Goal: Task Accomplishment & Management: Complete application form

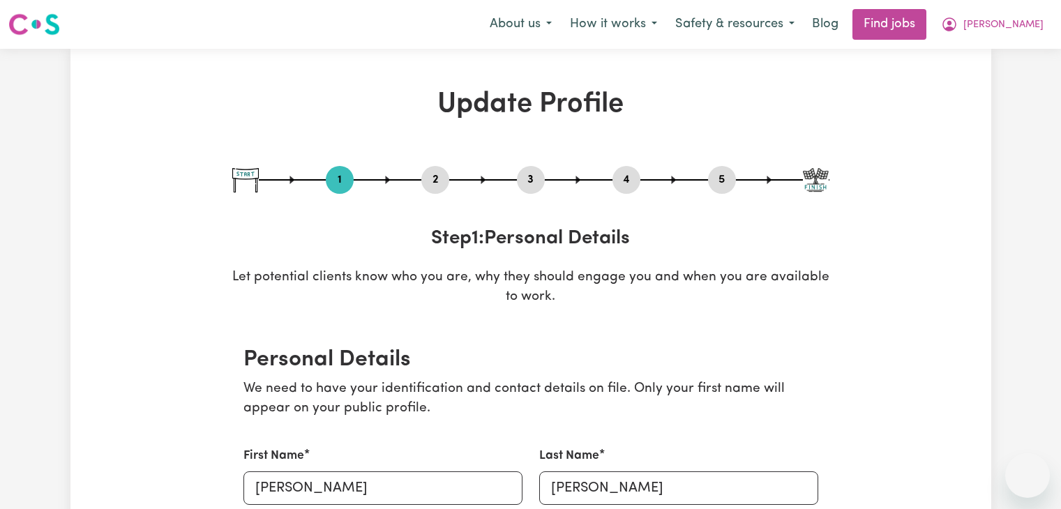
select select "[DEMOGRAPHIC_DATA]"
select select "Student Visa"
select select "Studying a healthcare related degree or qualification"
select select "45"
select select "50"
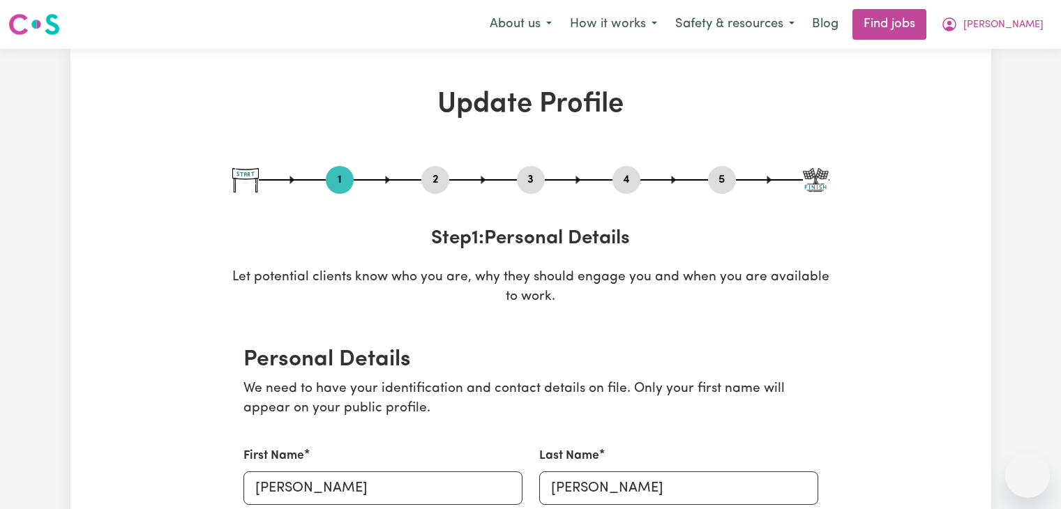
select select "60"
select select "70"
click at [958, 28] on icon "My Account" at bounding box center [949, 24] width 17 height 17
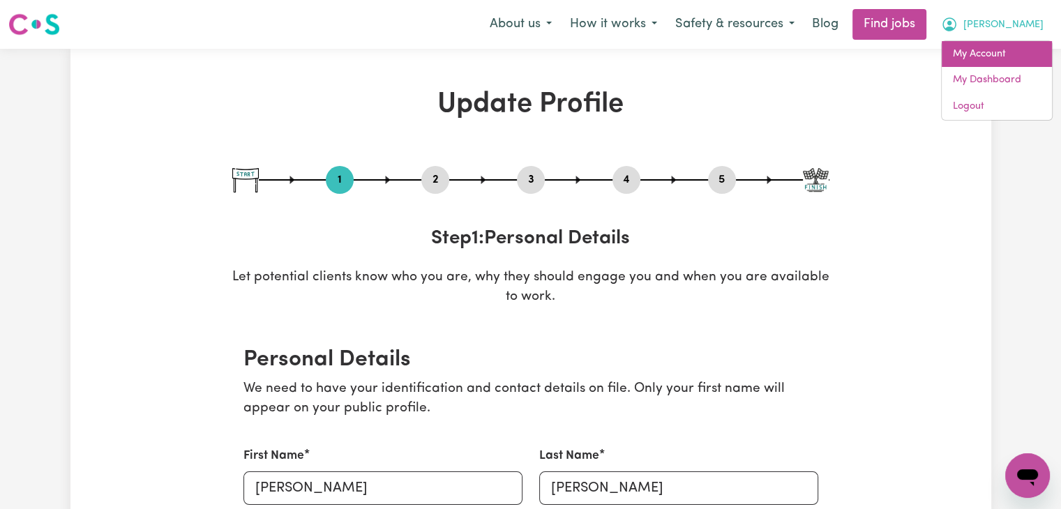
click at [994, 59] on link "My Account" at bounding box center [997, 54] width 110 height 27
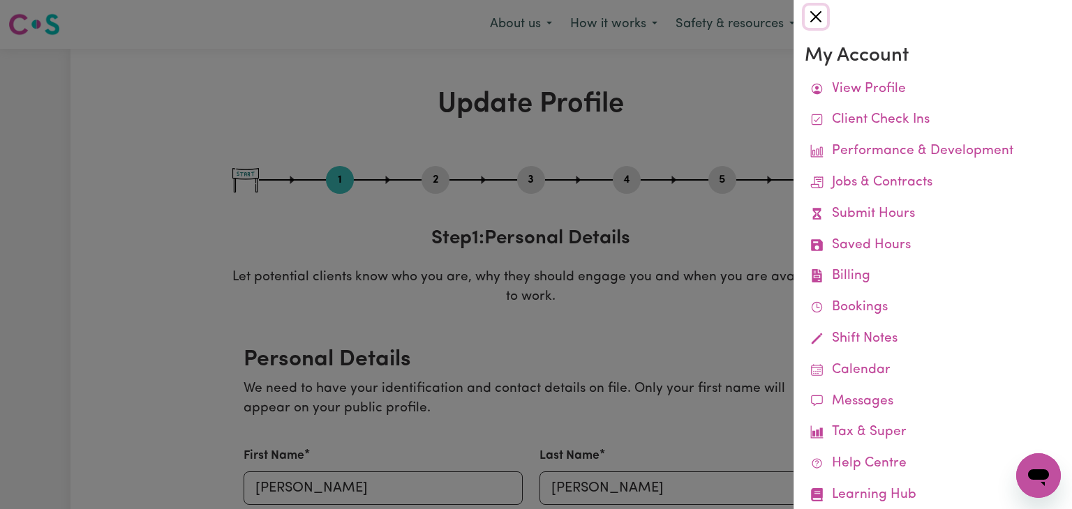
click at [820, 15] on button "Close" at bounding box center [816, 17] width 22 height 22
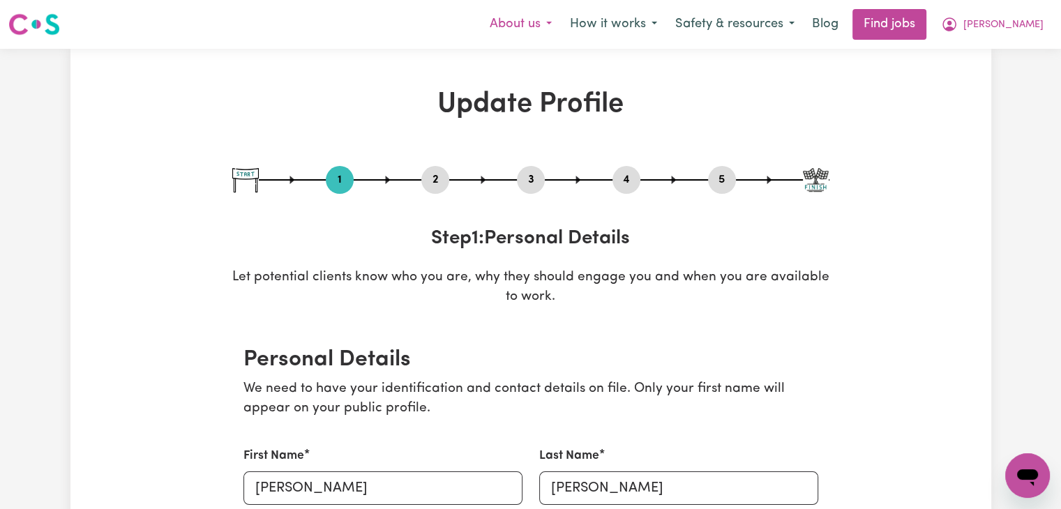
click at [561, 20] on button "About us" at bounding box center [521, 24] width 80 height 29
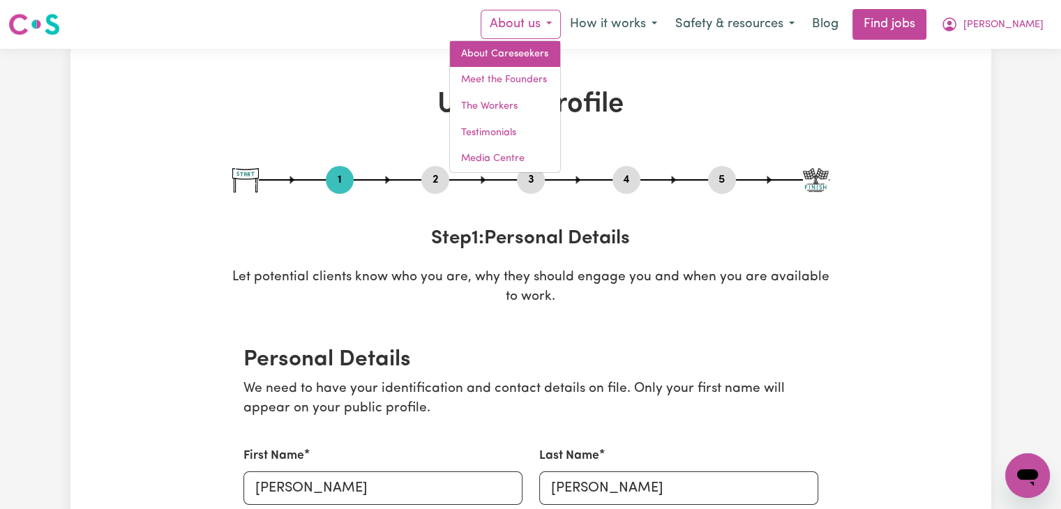
click at [533, 55] on link "About Careseekers" at bounding box center [505, 54] width 110 height 27
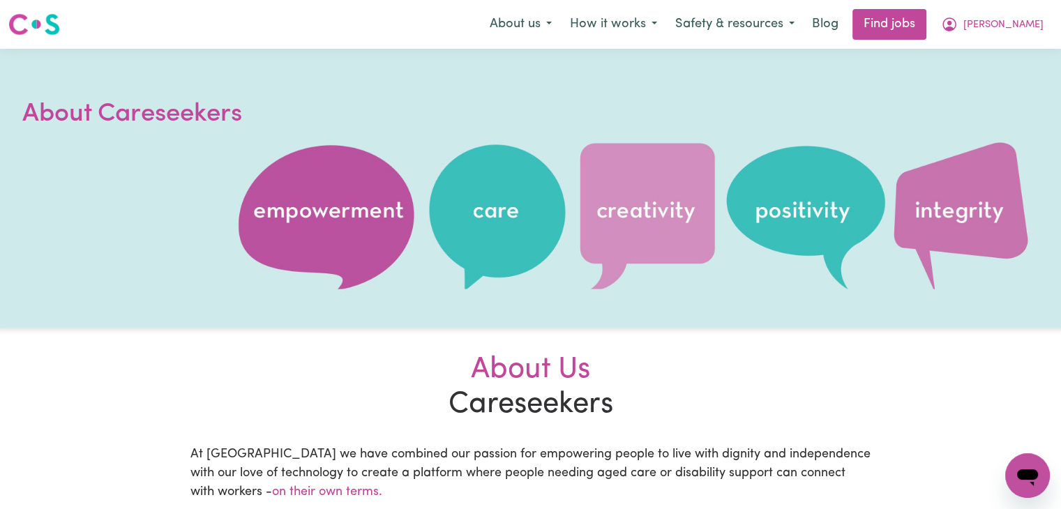
select select "[DEMOGRAPHIC_DATA]"
select select "Student Visa"
select select "Studying a healthcare related degree or qualification"
select select "45"
select select "50"
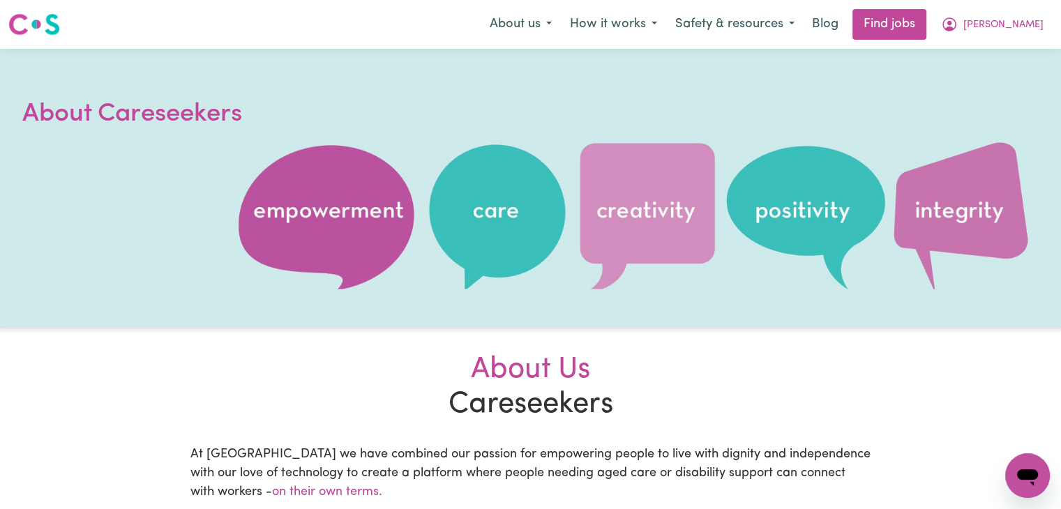
select select "60"
select select "70"
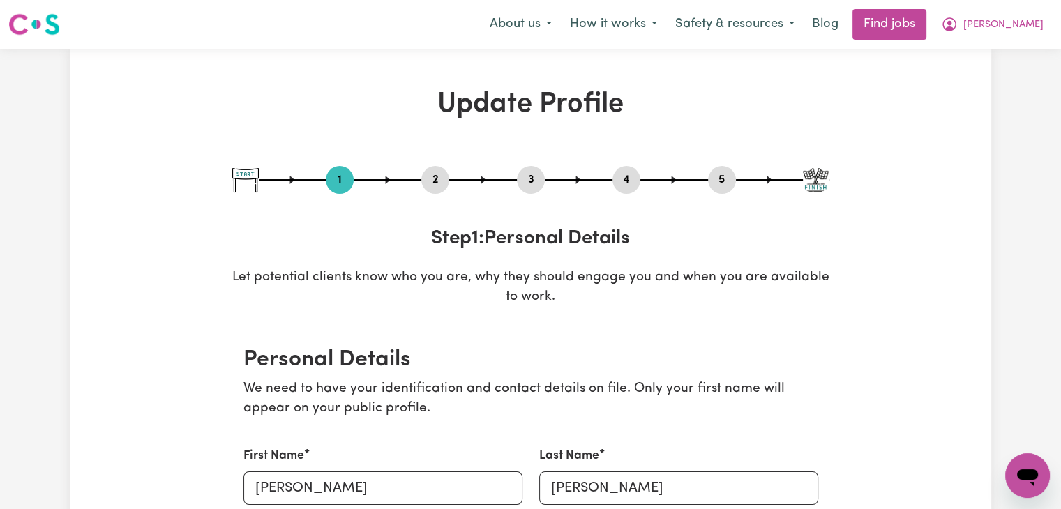
select select "[DEMOGRAPHIC_DATA]"
select select "Student Visa"
select select "Studying a healthcare related degree or qualification"
select select "45"
select select "50"
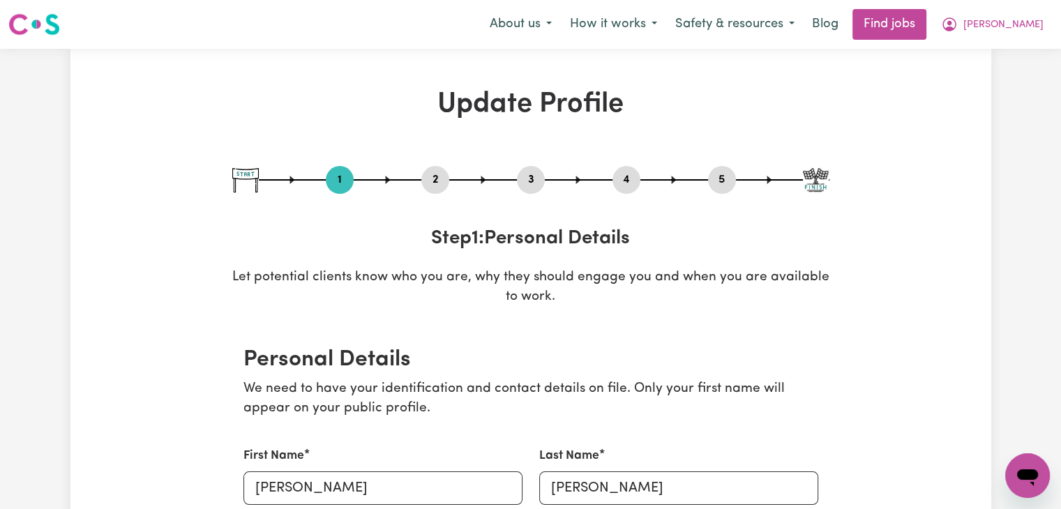
select select "60"
select select "70"
click at [924, 20] on link "Find jobs" at bounding box center [890, 24] width 74 height 31
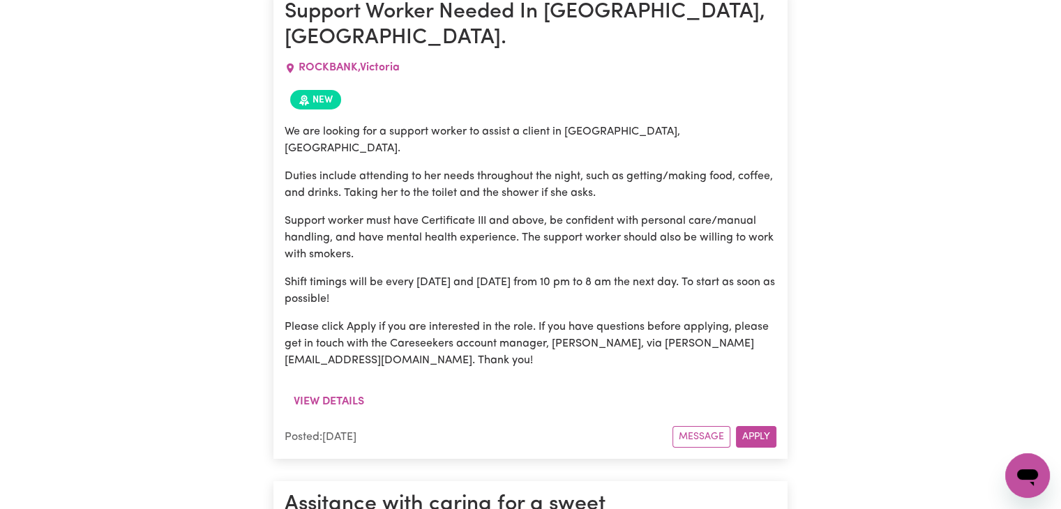
scroll to position [4716, 0]
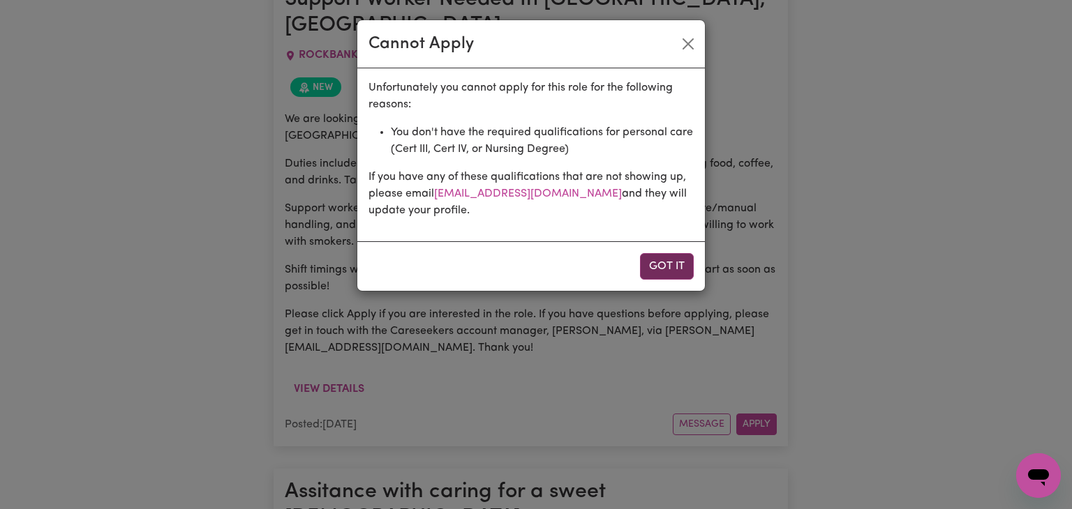
click at [661, 267] on button "Got it" at bounding box center [667, 266] width 54 height 27
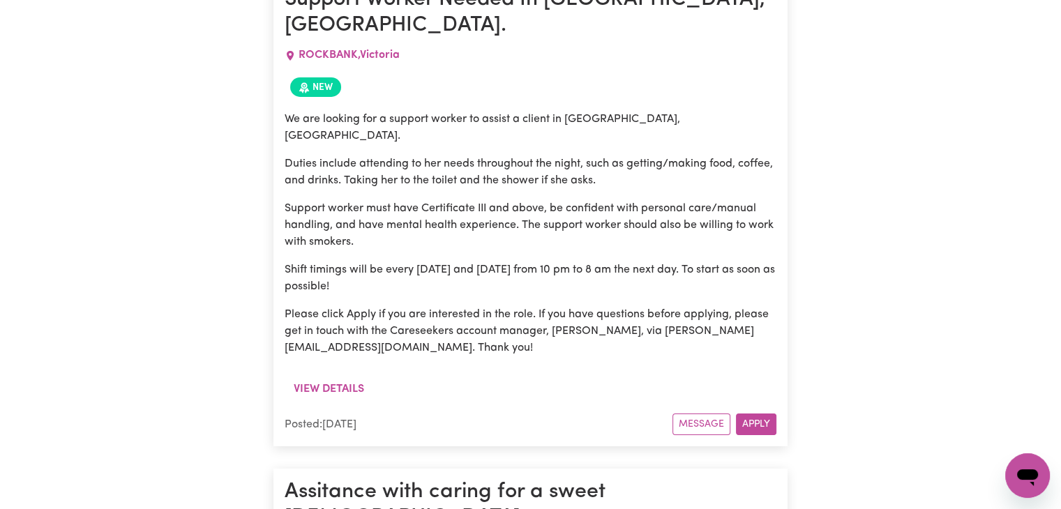
scroll to position [4865, 0]
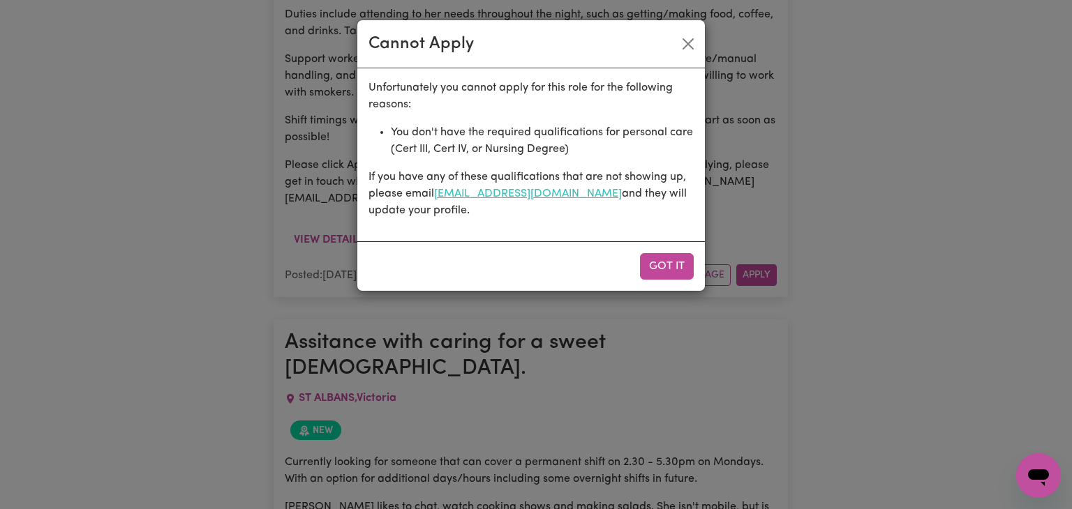
click at [496, 188] on link "[EMAIL_ADDRESS][DOMAIN_NAME]" at bounding box center [528, 193] width 188 height 11
click at [544, 188] on link "[EMAIL_ADDRESS][DOMAIN_NAME]" at bounding box center [528, 193] width 188 height 11
click at [91, 283] on div "Cannot Apply Unfortunately you cannot apply for this role for the following rea…" at bounding box center [536, 254] width 1072 height 509
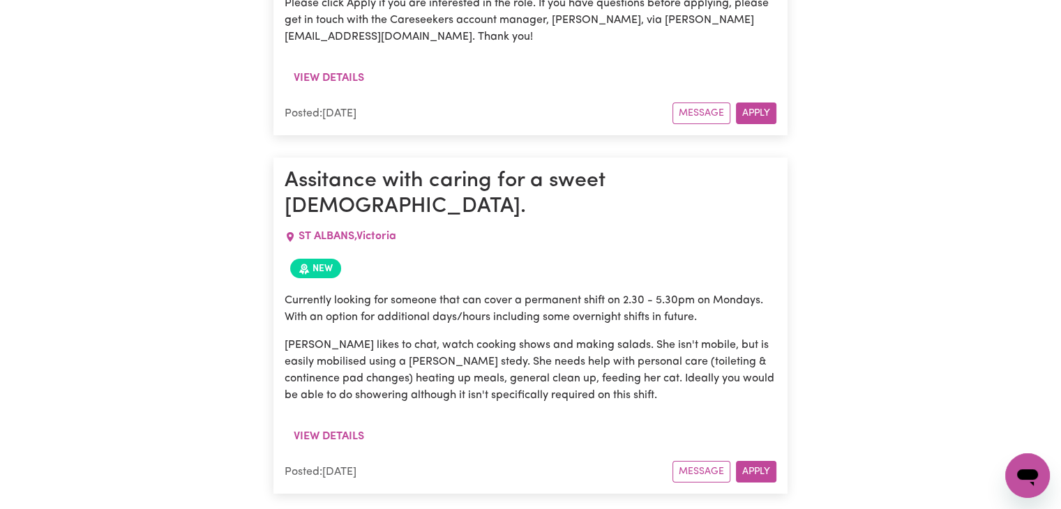
scroll to position [5192, 0]
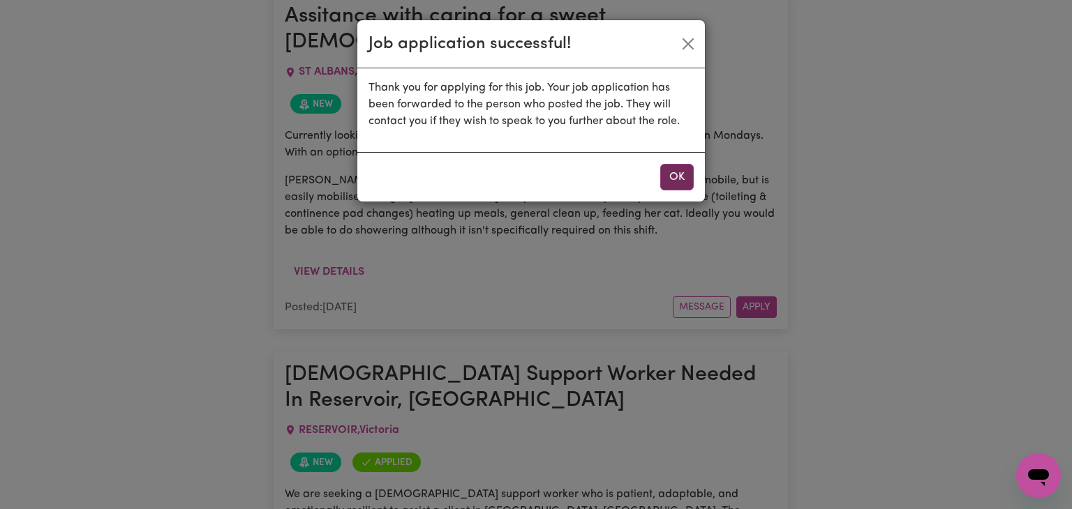
click at [684, 181] on button "OK" at bounding box center [676, 177] width 33 height 27
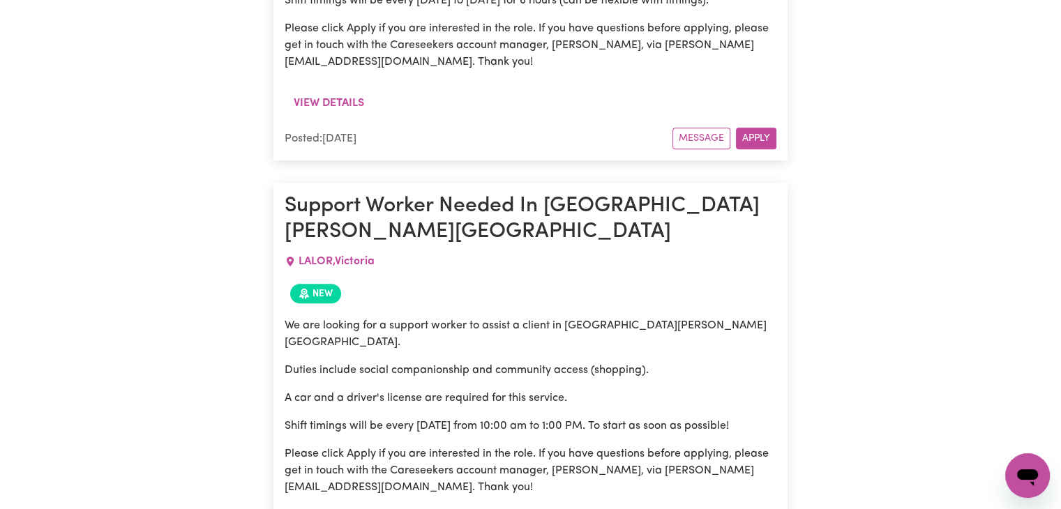
scroll to position [6280, 0]
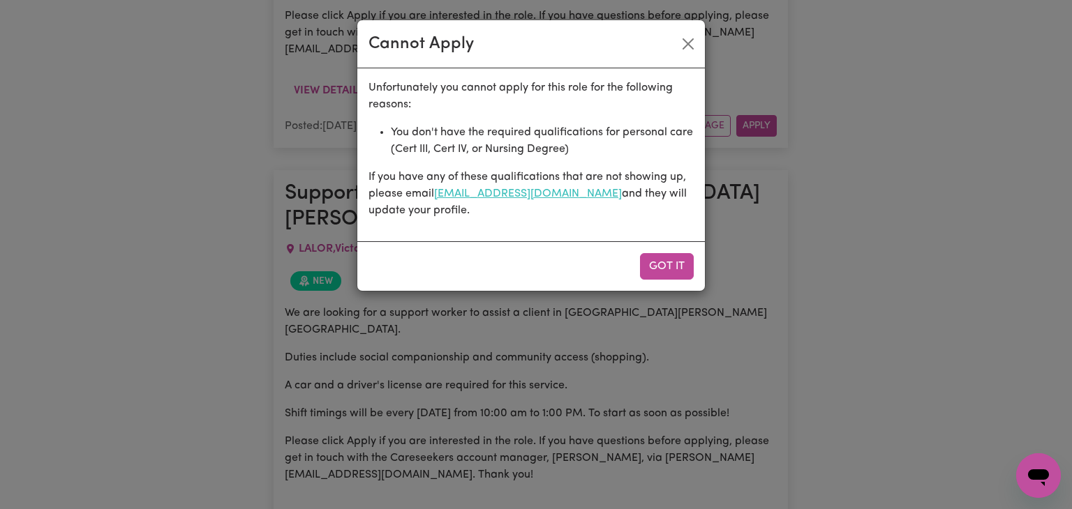
click at [537, 192] on link "[EMAIL_ADDRESS][DOMAIN_NAME]" at bounding box center [528, 193] width 188 height 11
click at [896, 170] on div "Cannot Apply Unfortunately you cannot apply for this role for the following rea…" at bounding box center [536, 254] width 1072 height 509
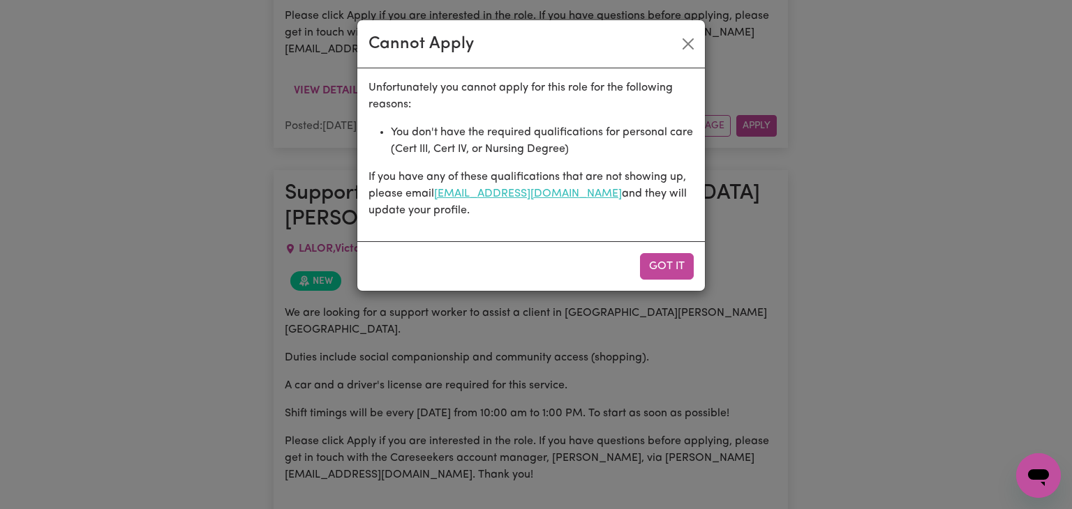
click at [541, 190] on link "[EMAIL_ADDRESS][DOMAIN_NAME]" at bounding box center [528, 193] width 188 height 11
click at [529, 199] on link "[EMAIL_ADDRESS][DOMAIN_NAME]" at bounding box center [528, 193] width 188 height 11
click at [689, 264] on button "Got it" at bounding box center [667, 266] width 54 height 27
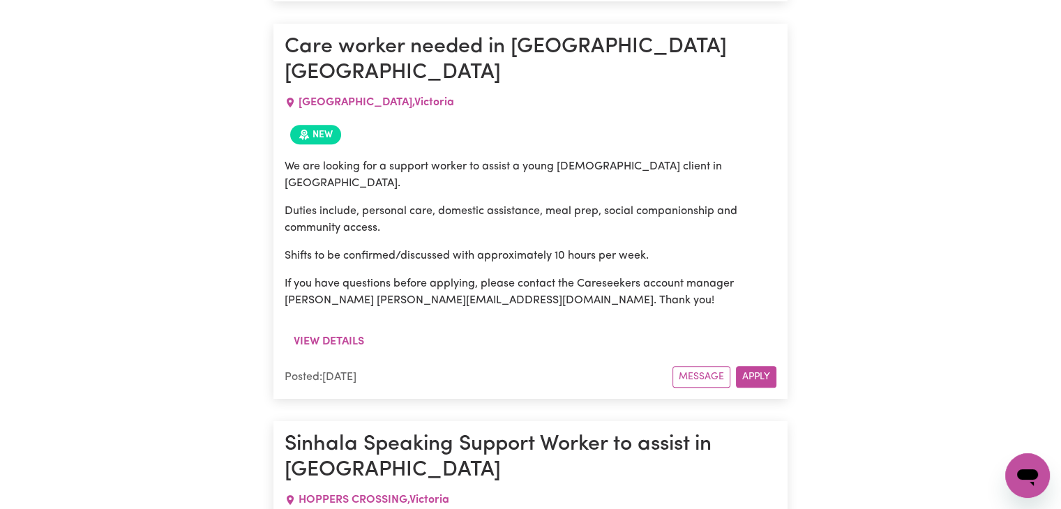
scroll to position [1063, 0]
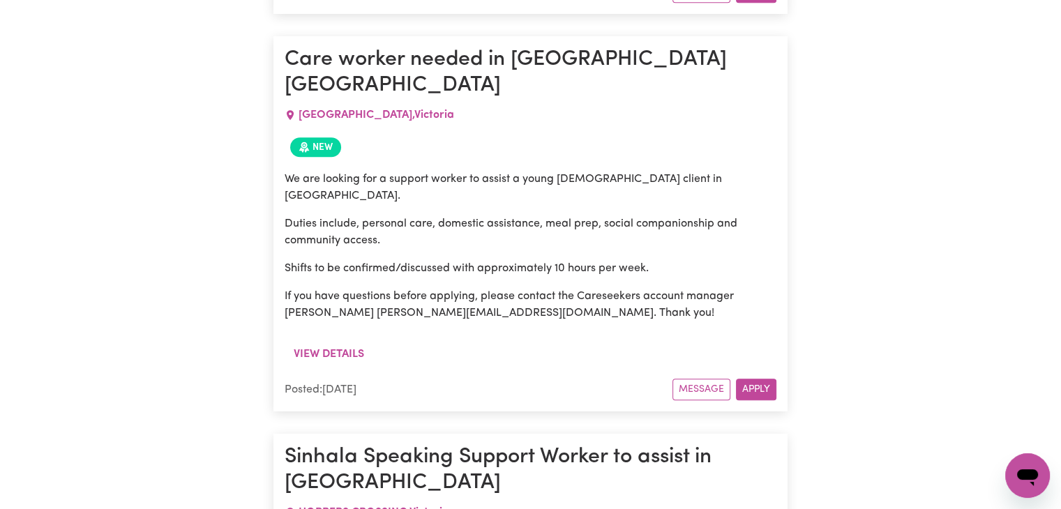
click at [754, 331] on article "Care worker needed in [GEOGRAPHIC_DATA] [GEOGRAPHIC_DATA] [GEOGRAPHIC_DATA] , […" at bounding box center [531, 223] width 514 height 375
click at [753, 379] on button "Apply" at bounding box center [756, 390] width 40 height 22
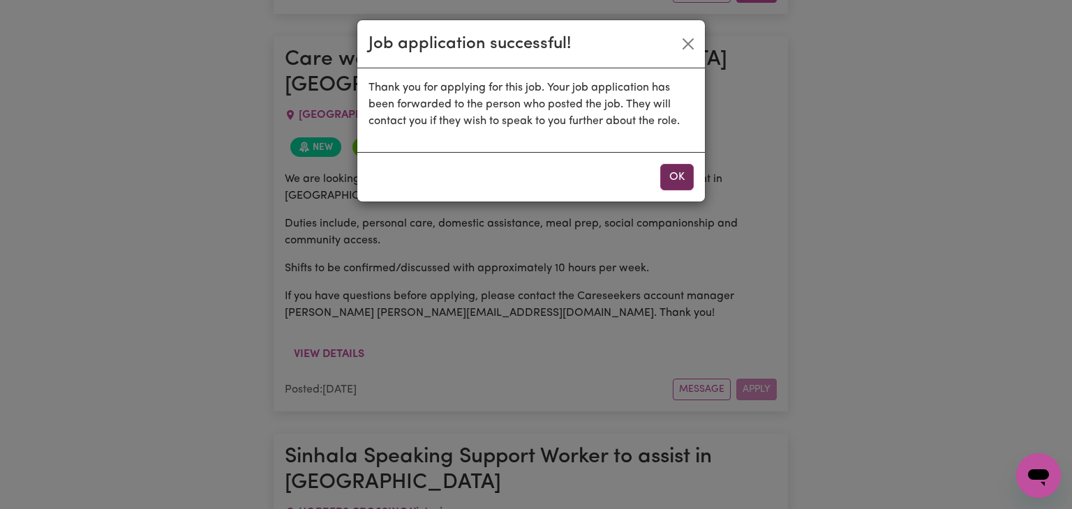
click at [690, 175] on button "OK" at bounding box center [676, 177] width 33 height 27
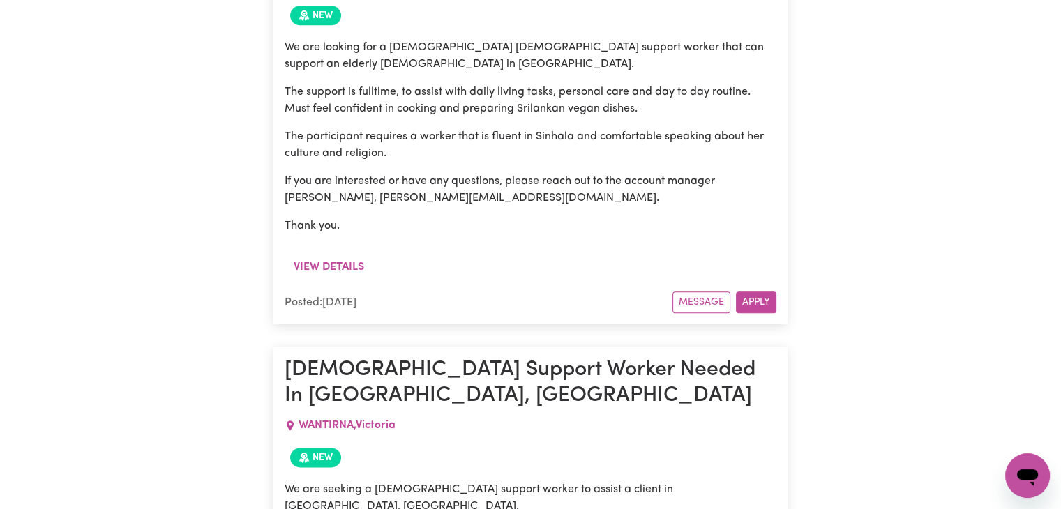
scroll to position [0, 0]
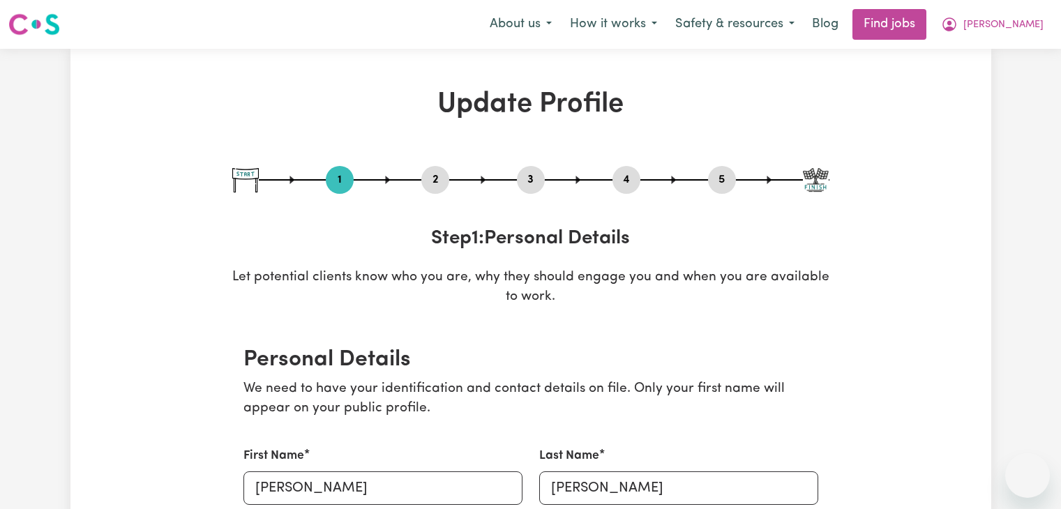
select select "[DEMOGRAPHIC_DATA]"
select select "Student Visa"
select select "Studying a healthcare related degree or qualification"
select select "45"
select select "50"
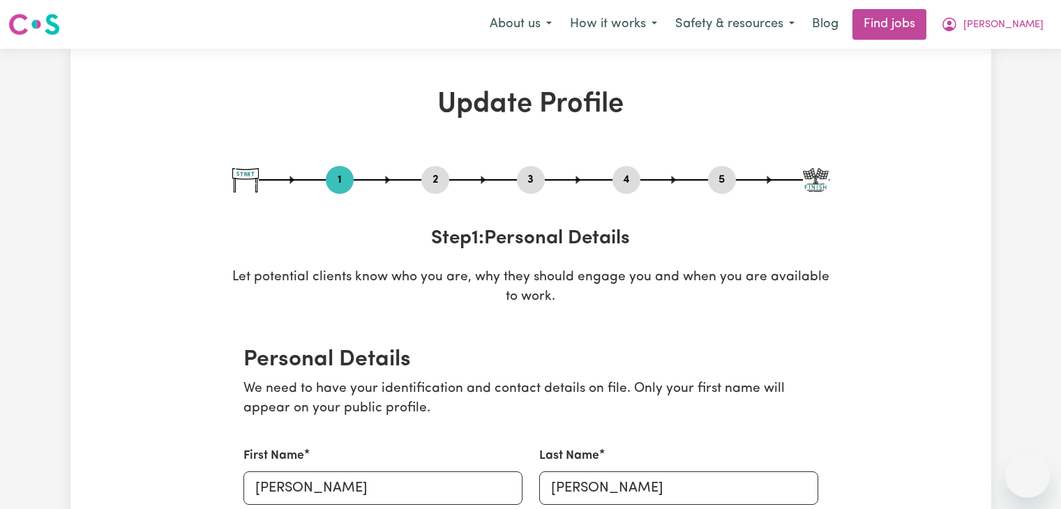
select select "60"
select select "70"
click at [927, 15] on link "Find jobs" at bounding box center [890, 24] width 74 height 31
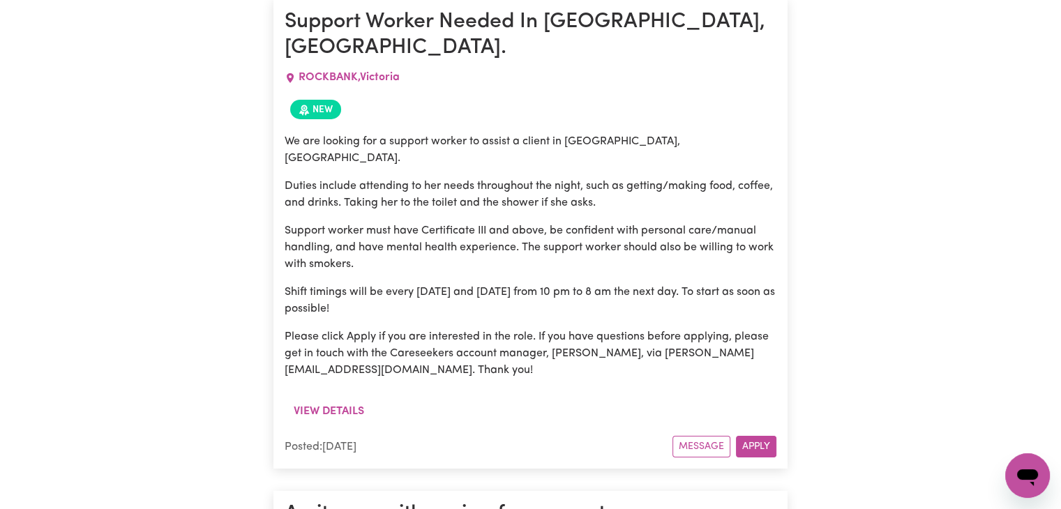
scroll to position [4718, 0]
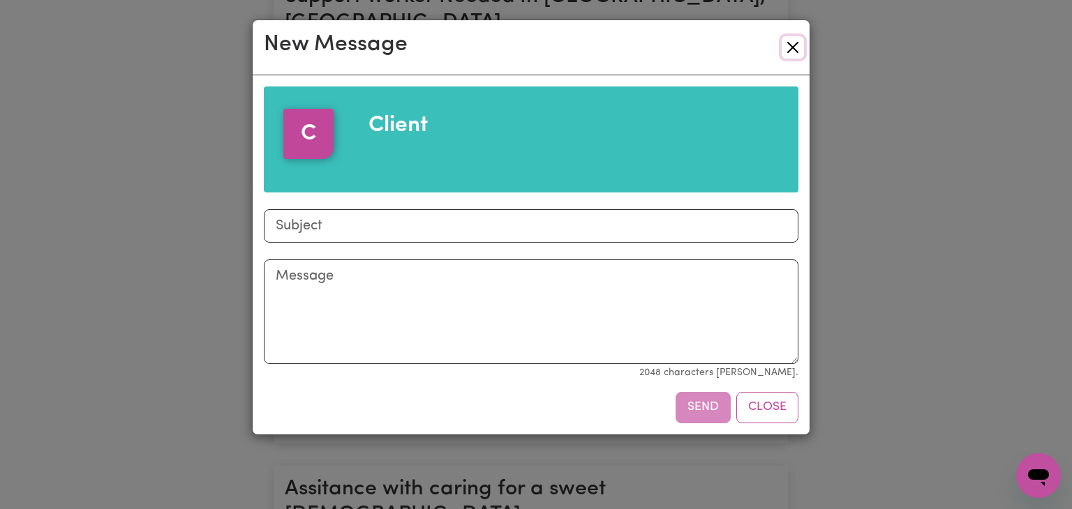
click at [795, 43] on button "Close" at bounding box center [793, 47] width 22 height 22
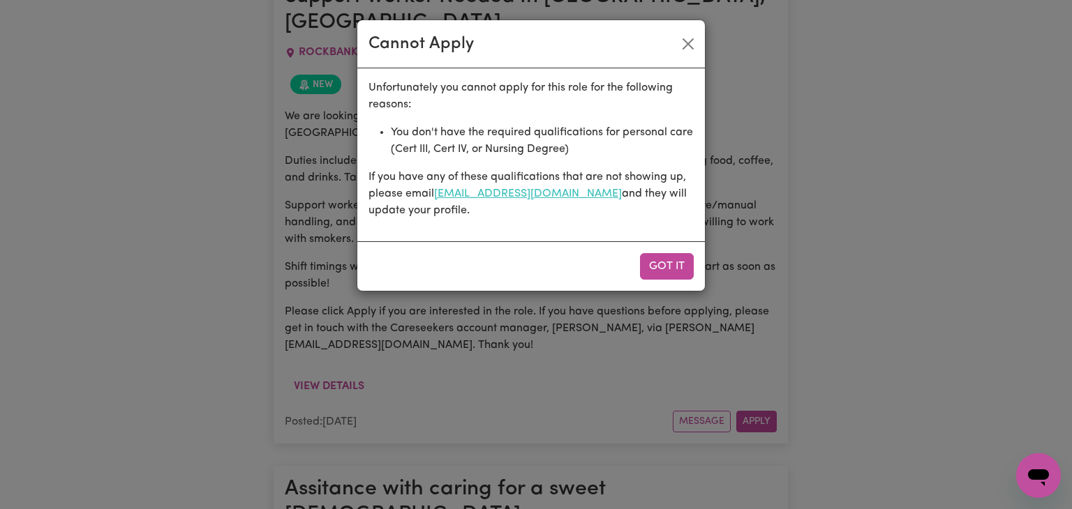
click at [535, 195] on link "[EMAIL_ADDRESS][DOMAIN_NAME]" at bounding box center [528, 193] width 188 height 11
click at [657, 270] on button "Got it" at bounding box center [667, 266] width 54 height 27
